Goal: Information Seeking & Learning: Find contact information

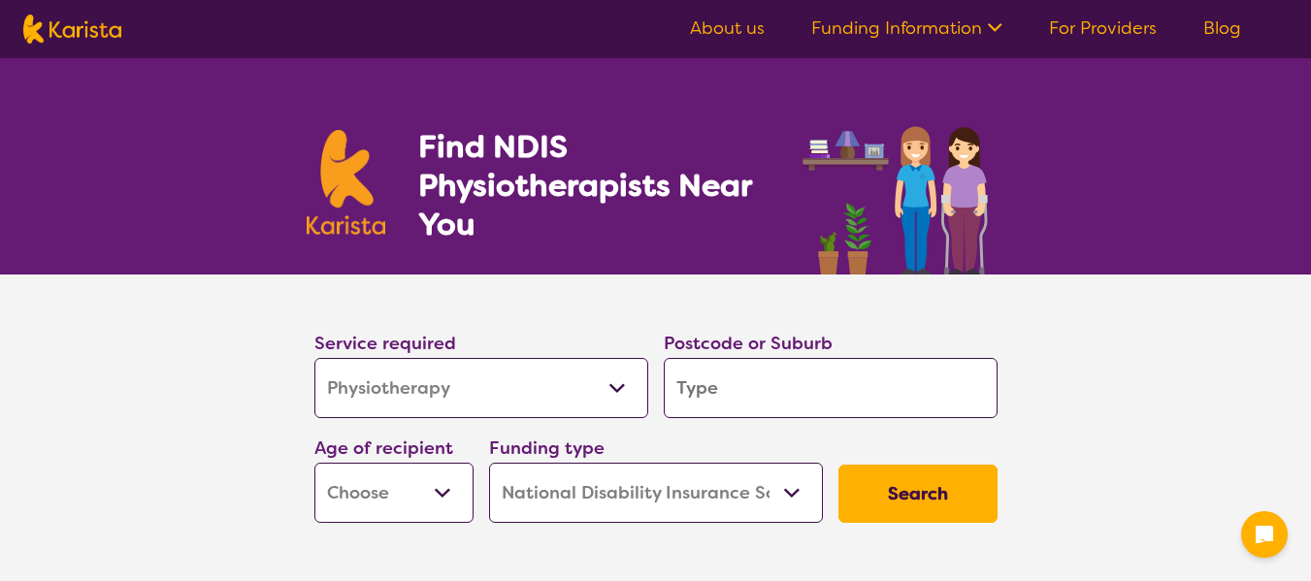
select select "Physiotherapy"
select select "NDIS"
select select "Physiotherapy"
select select "NDIS"
click at [676, 392] on input "search" at bounding box center [831, 388] width 334 height 60
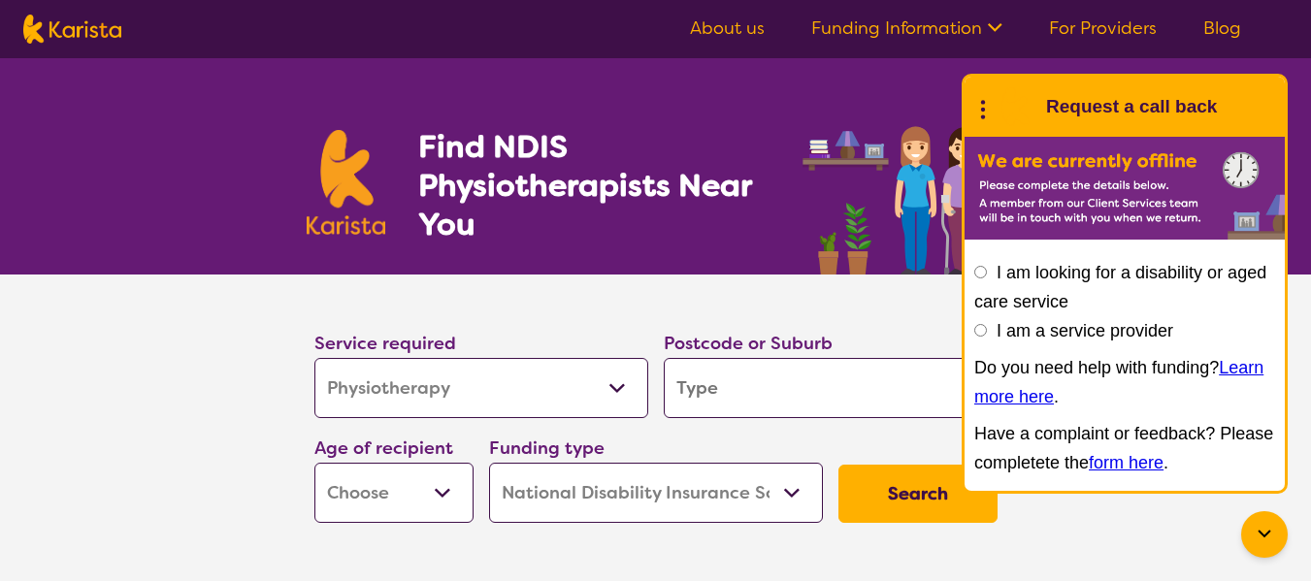
type input "4700"
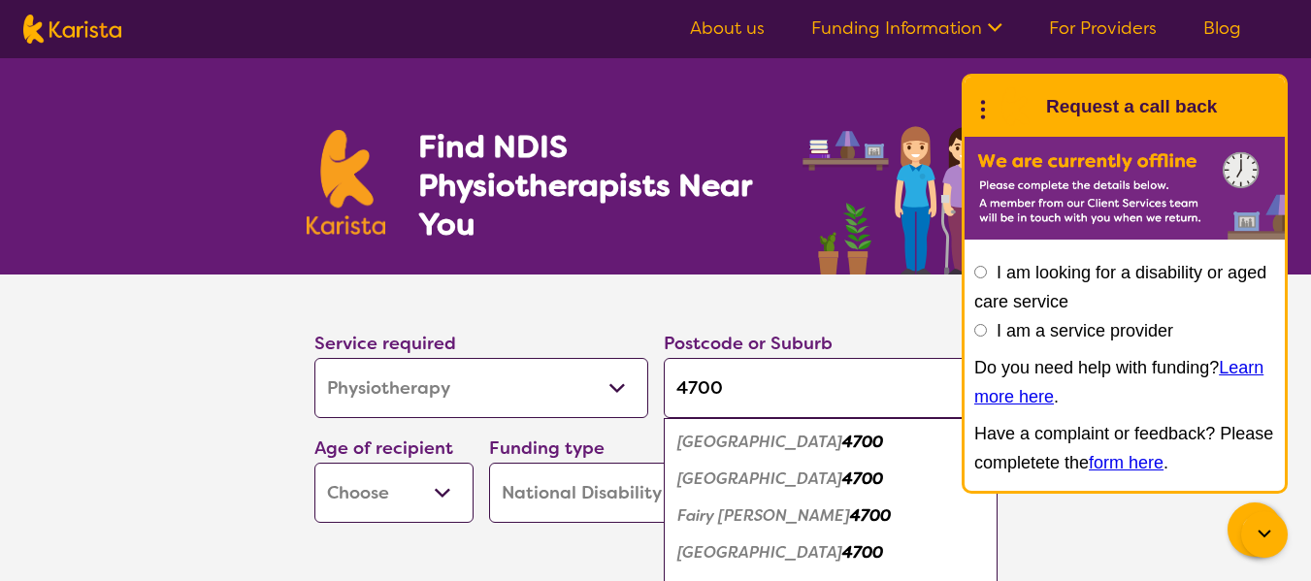
click at [838, 465] on button "Search" at bounding box center [917, 494] width 159 height 58
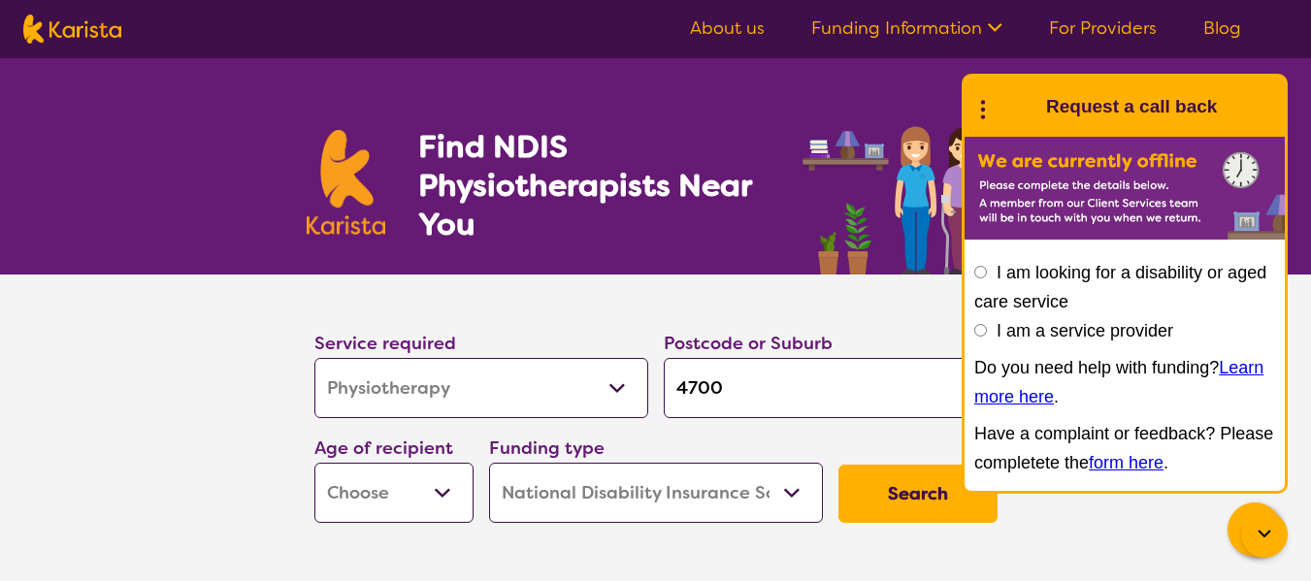
click at [440, 487] on select "Early Childhood - 0 to 9 Child - 10 to 11 Adolescent - 12 to 17 Adult - 18 to 6…" at bounding box center [393, 493] width 159 height 60
select select "AD"
click at [314, 463] on select "Early Childhood - 0 to 9 Child - 10 to 11 Adolescent - 12 to 17 Adult - 18 to 6…" at bounding box center [393, 493] width 159 height 60
select select "AD"
click at [912, 517] on button "Search" at bounding box center [917, 494] width 159 height 58
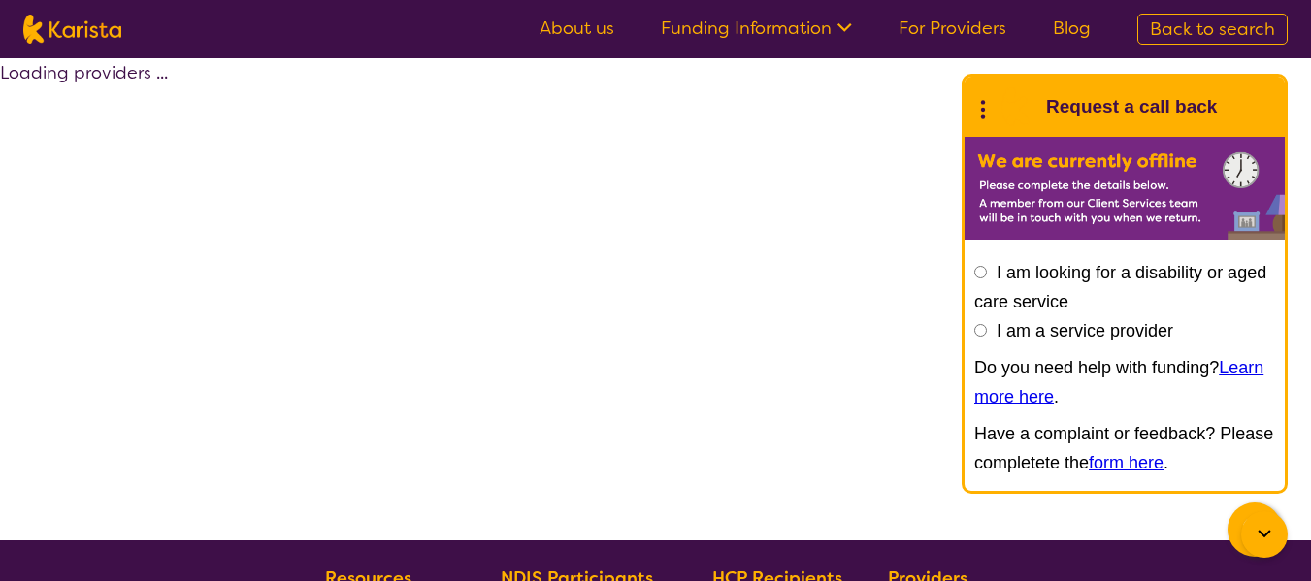
select select "NDIS"
select select "Physiotherapy"
select select "AD"
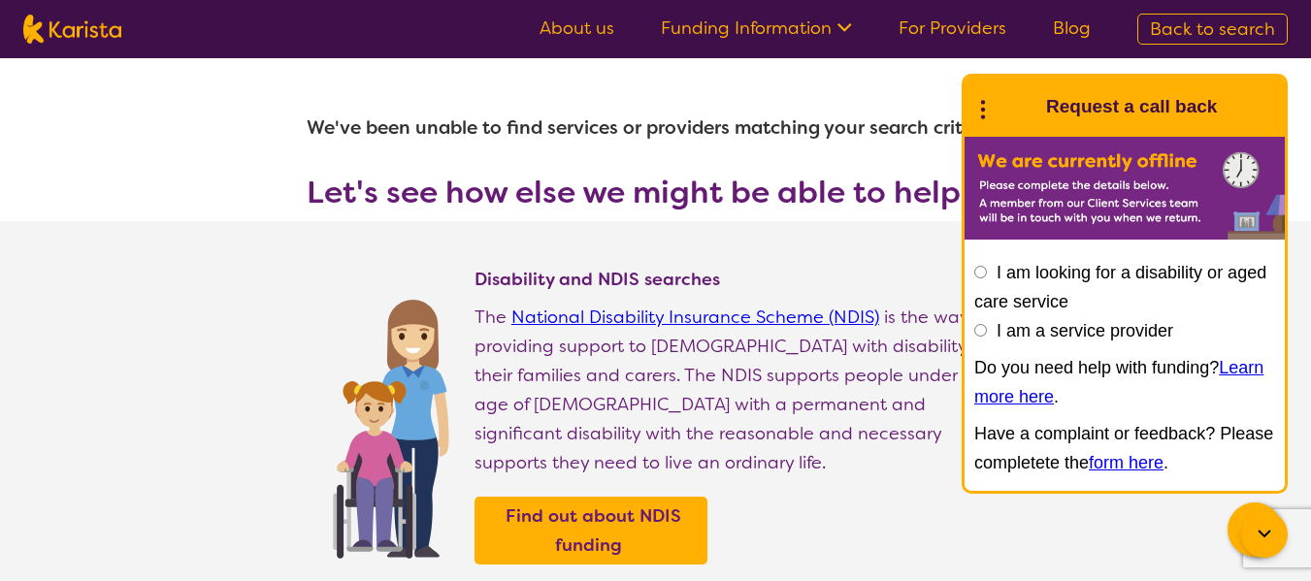
select select "Physiotherapy"
select select "AD"
select select "NDIS"
select select "Physiotherapy"
select select "AD"
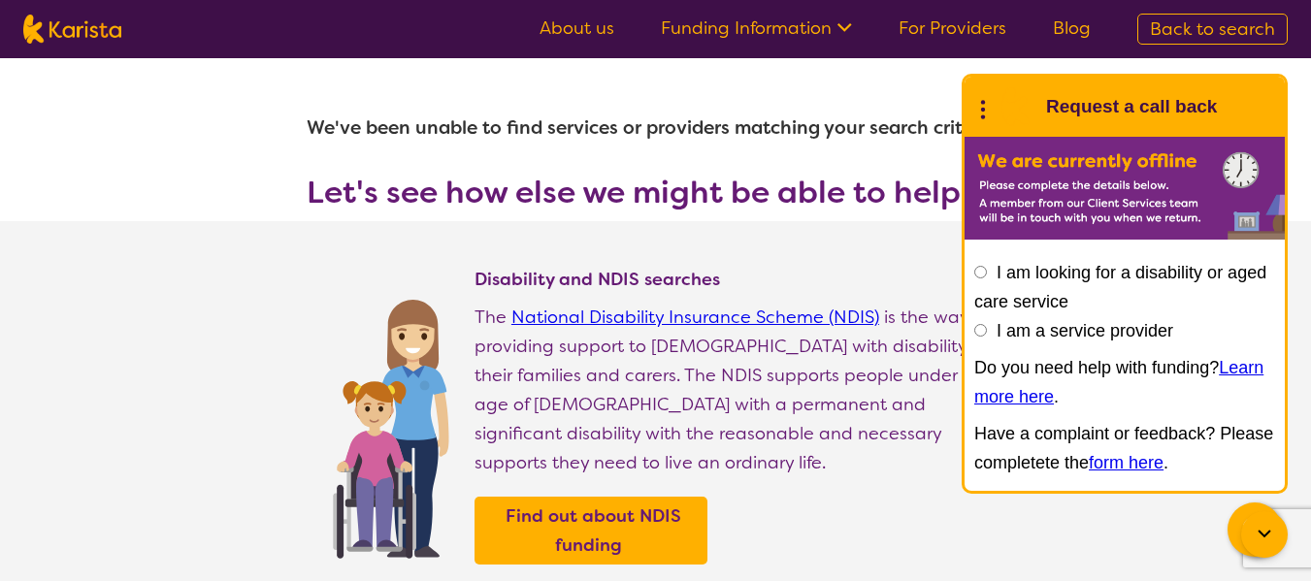
select select "NDIS"
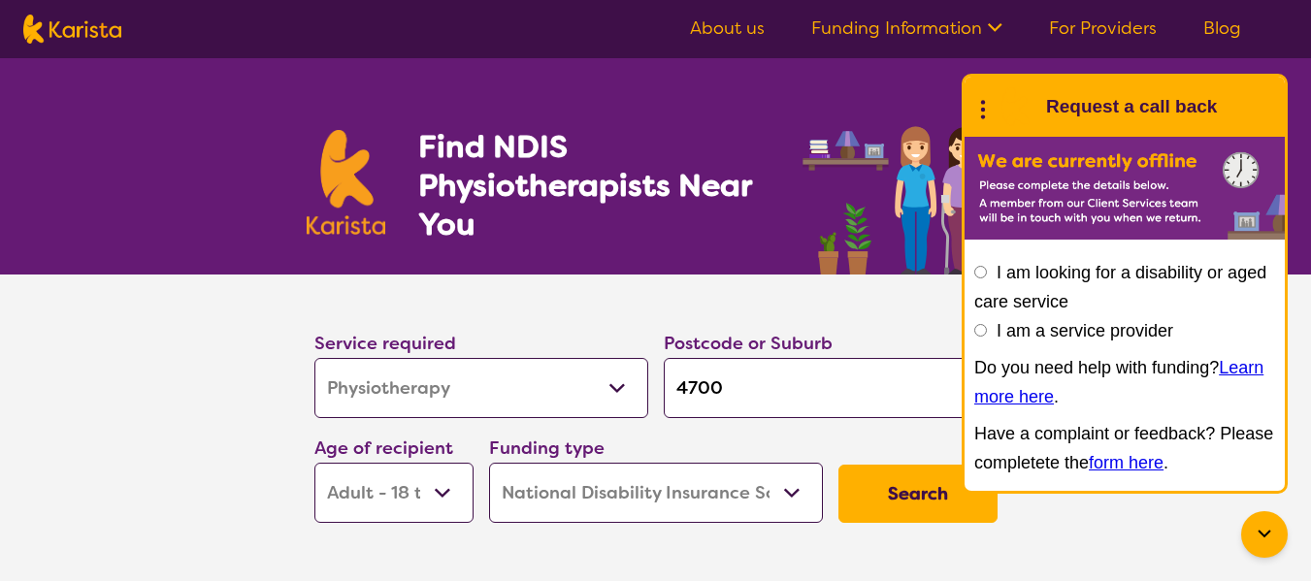
select select "Physiotherapy"
select select "AD"
select select "NDIS"
select select "Physiotherapy"
select select "AD"
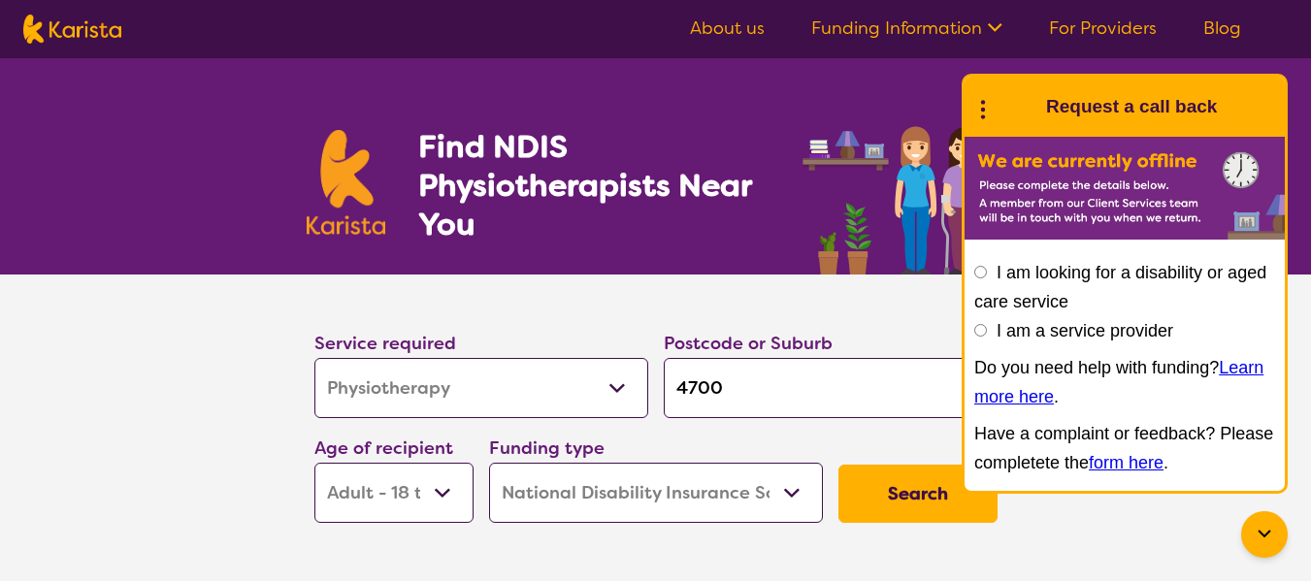
select select "NDIS"
